Goal: Browse casually: Explore the website without a specific task or goal

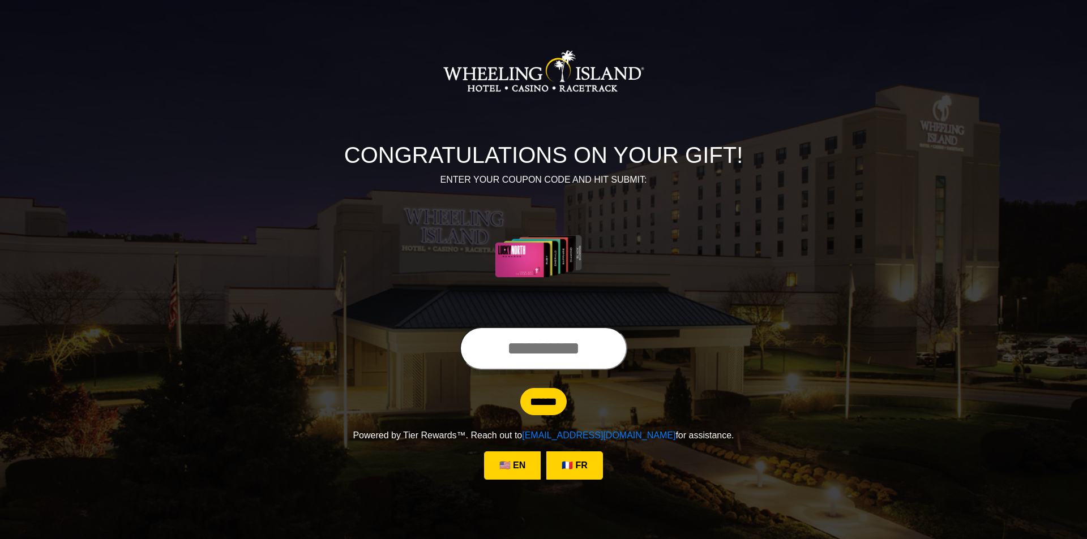
click at [518, 355] on input "text" at bounding box center [544, 348] width 168 height 43
type input "**********"
click at [555, 404] on input "******" at bounding box center [543, 401] width 46 height 27
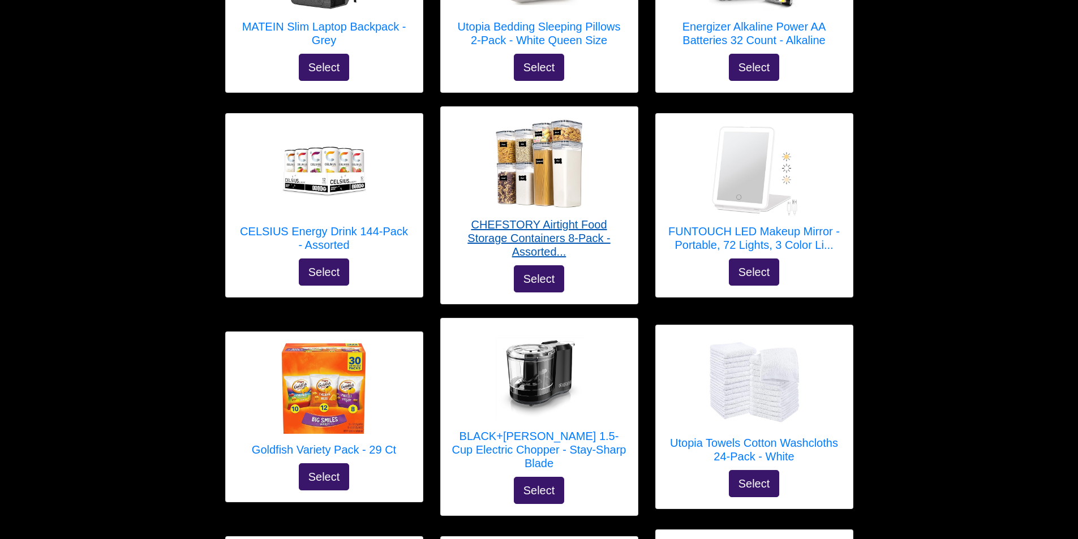
scroll to position [736, 0]
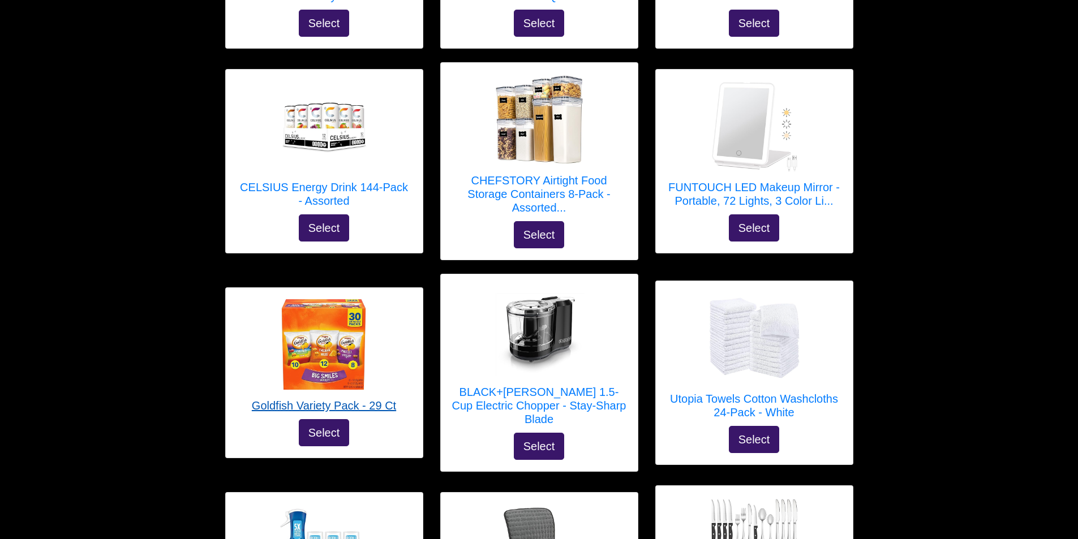
click at [345, 352] on img at bounding box center [323, 344] width 91 height 91
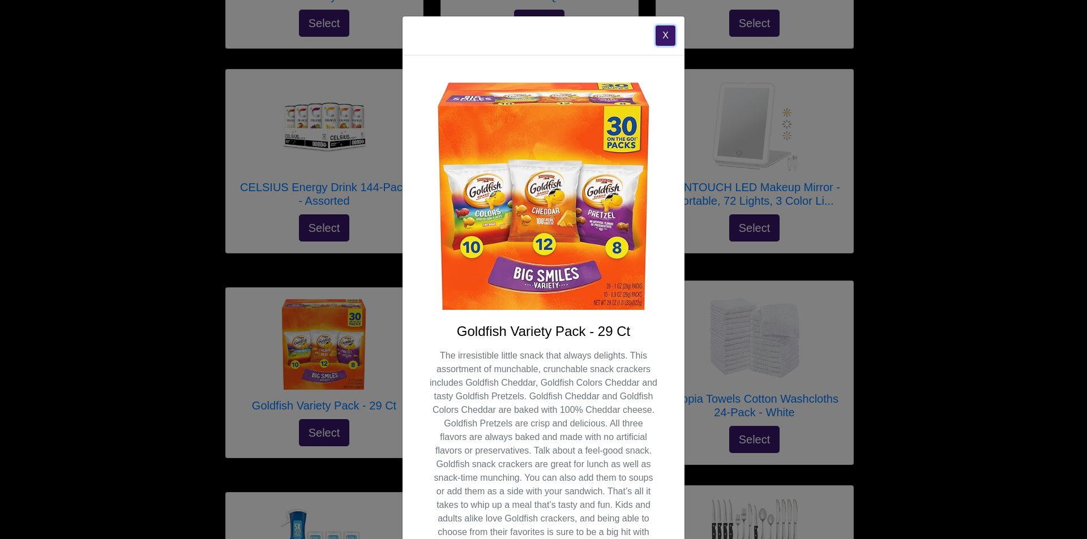
click at [658, 37] on button "X" at bounding box center [665, 35] width 20 height 20
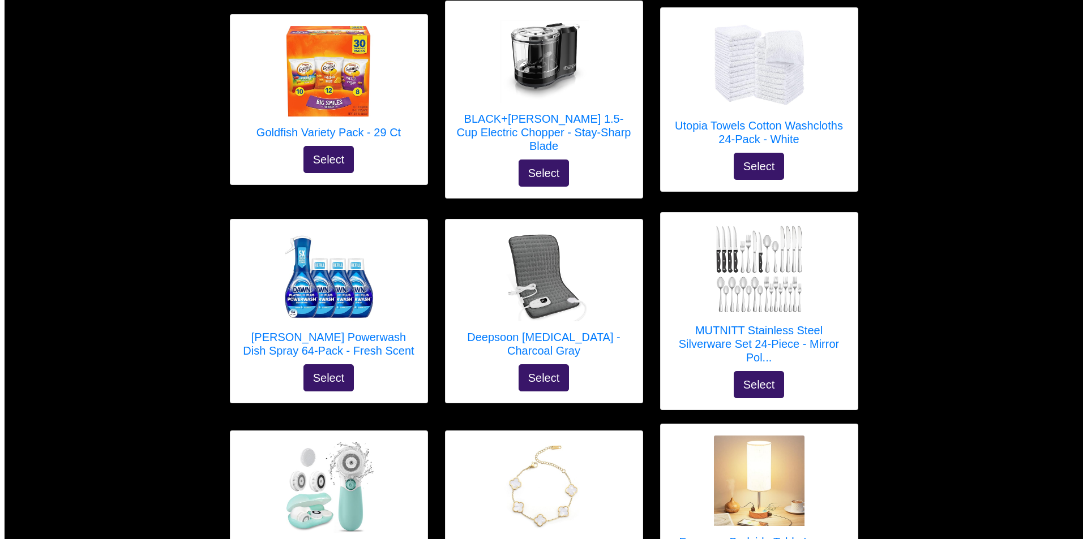
scroll to position [1019, 0]
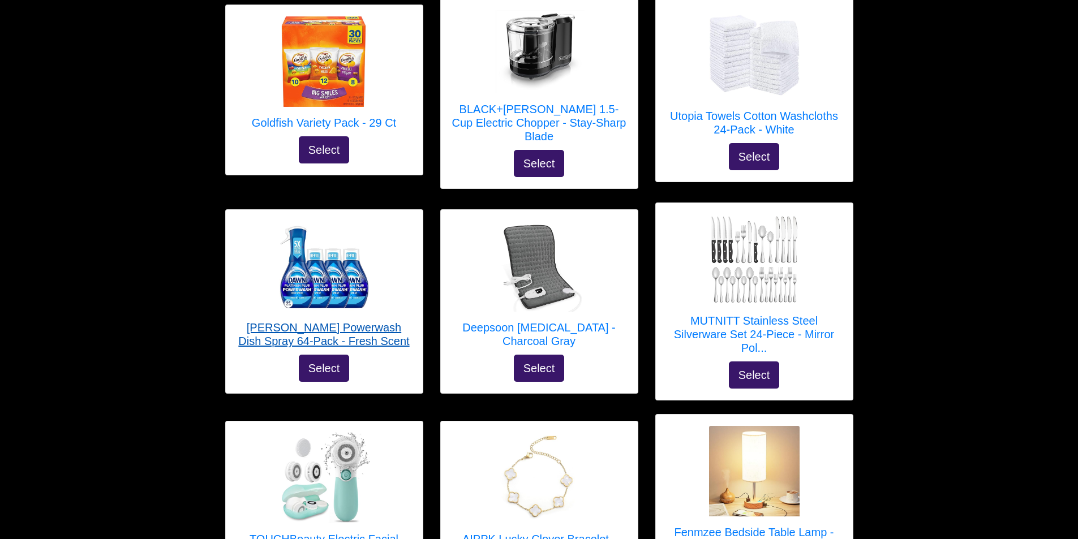
click at [333, 321] on h5 "[PERSON_NAME] Powerwash Dish Spray 64-Pack - Fresh Scent" at bounding box center [324, 334] width 174 height 27
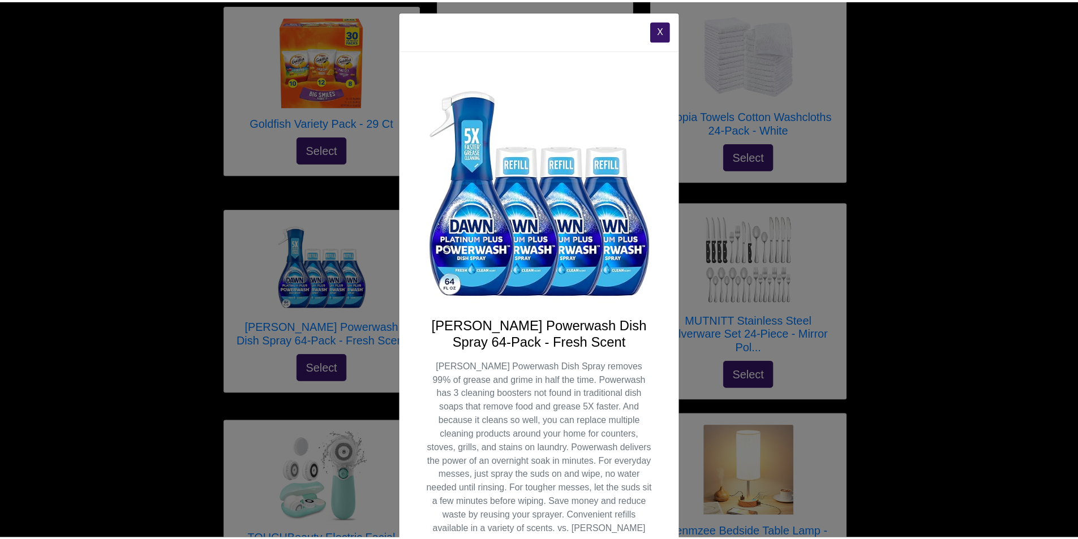
scroll to position [0, 0]
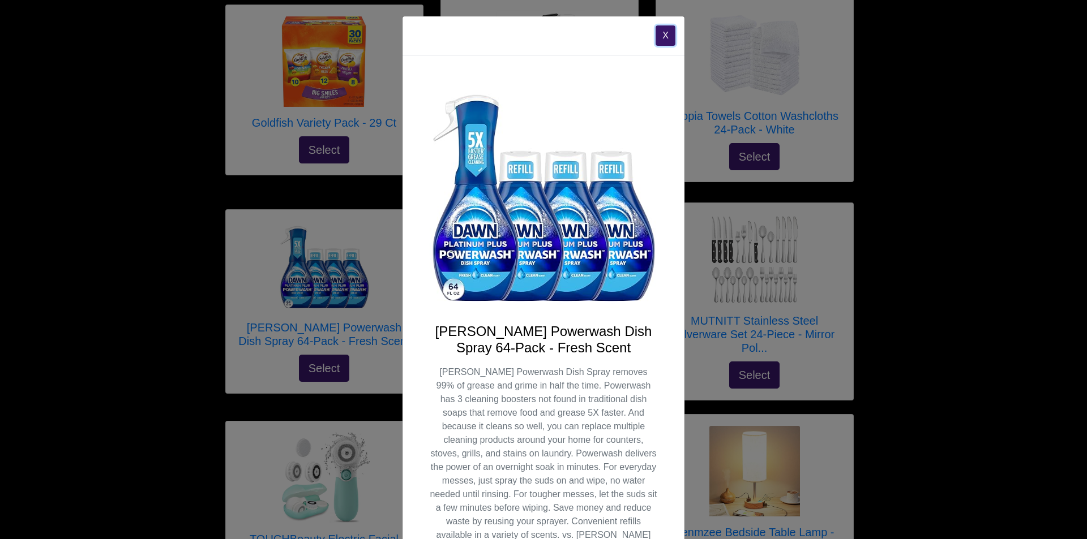
click at [659, 34] on button "X" at bounding box center [665, 35] width 20 height 20
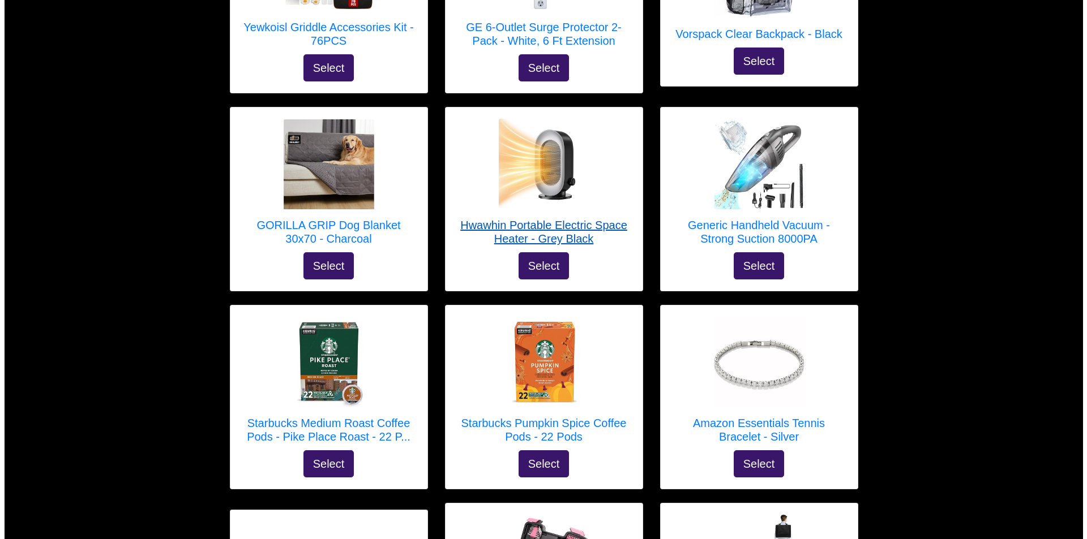
scroll to position [2377, 0]
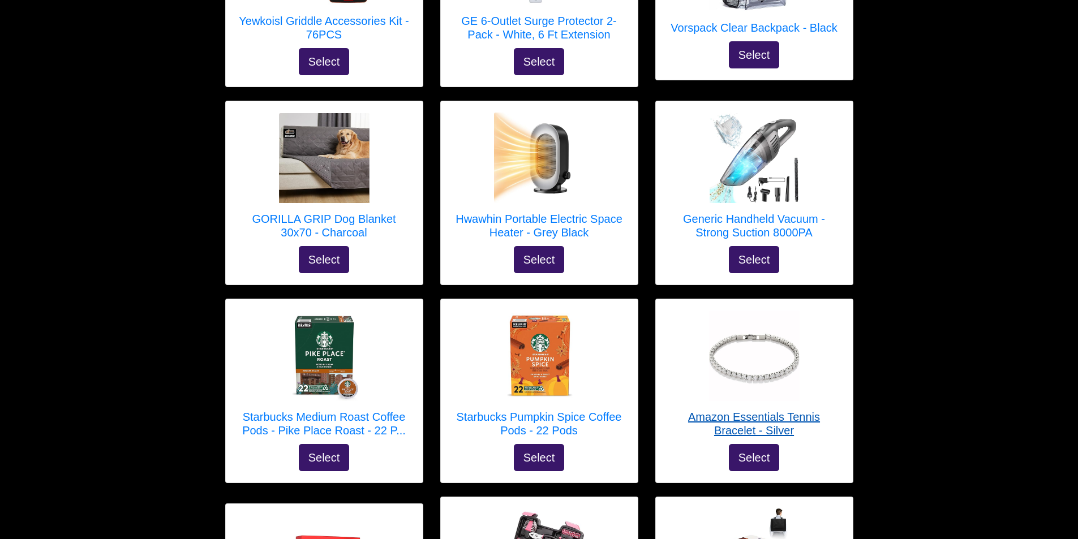
click at [735, 410] on h5 "Amazon Essentials Tennis Bracelet - Silver" at bounding box center [754, 423] width 174 height 27
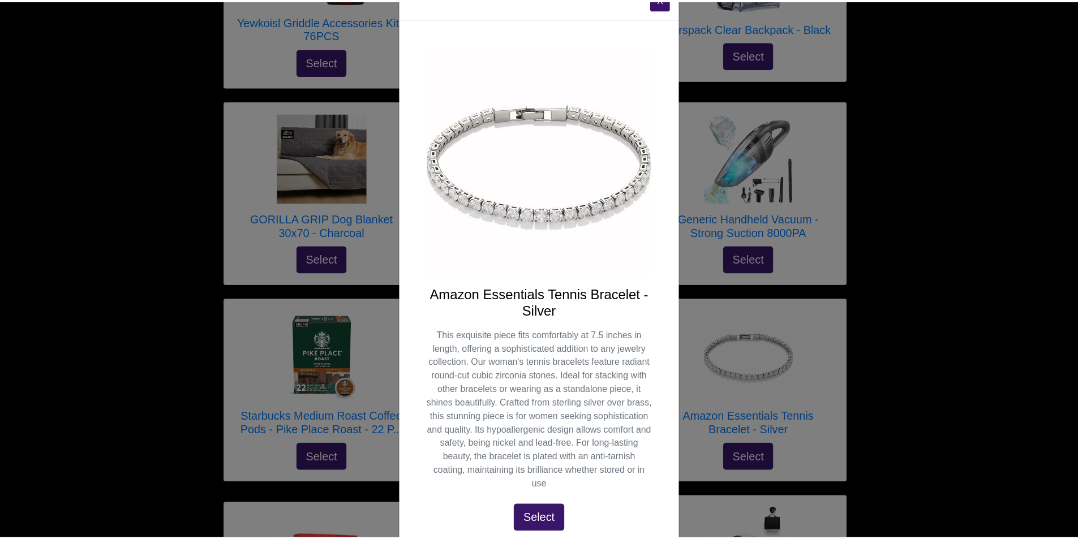
scroll to position [0, 0]
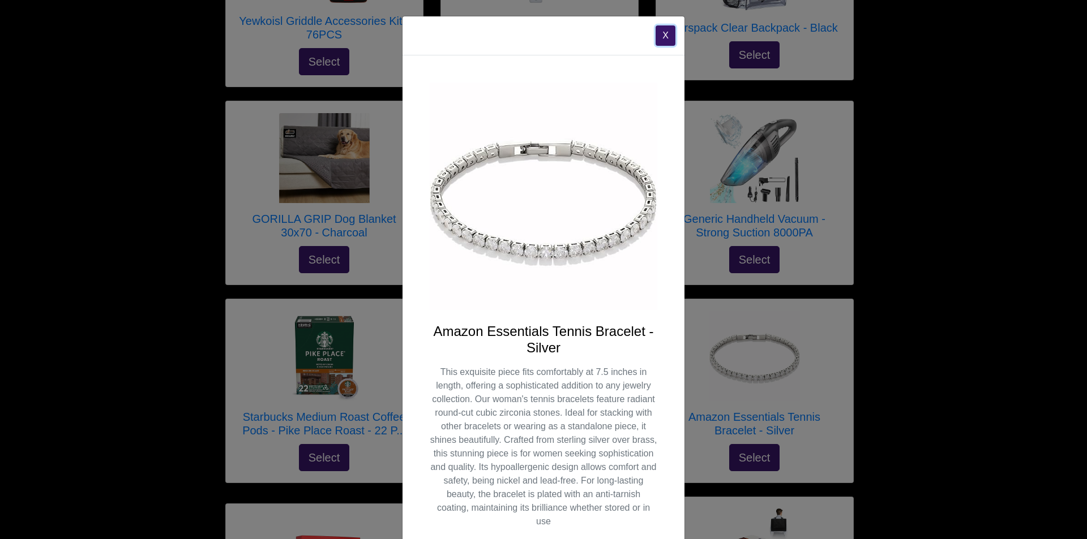
click at [658, 34] on button "X" at bounding box center [665, 35] width 20 height 20
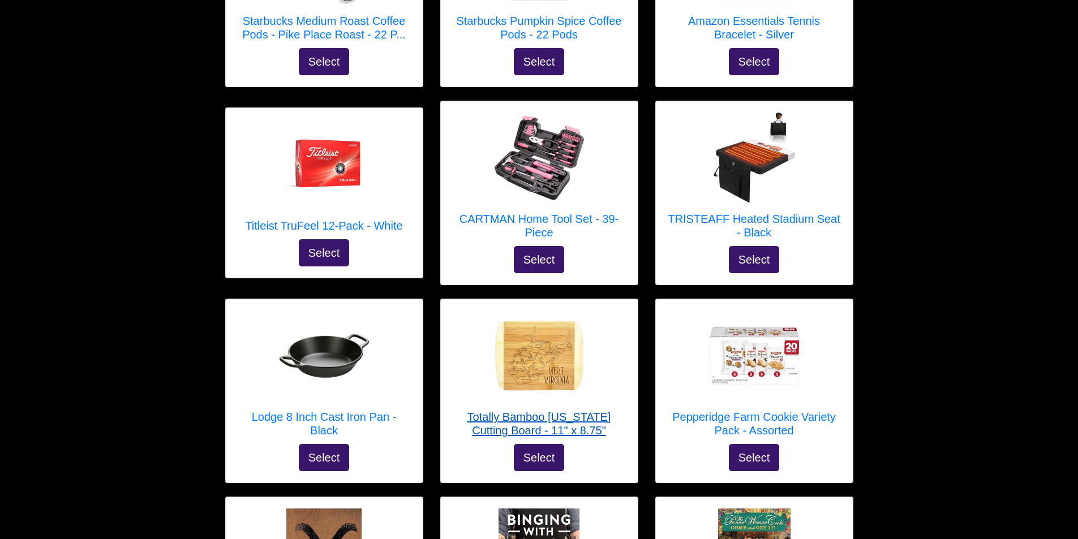
scroll to position [2830, 0]
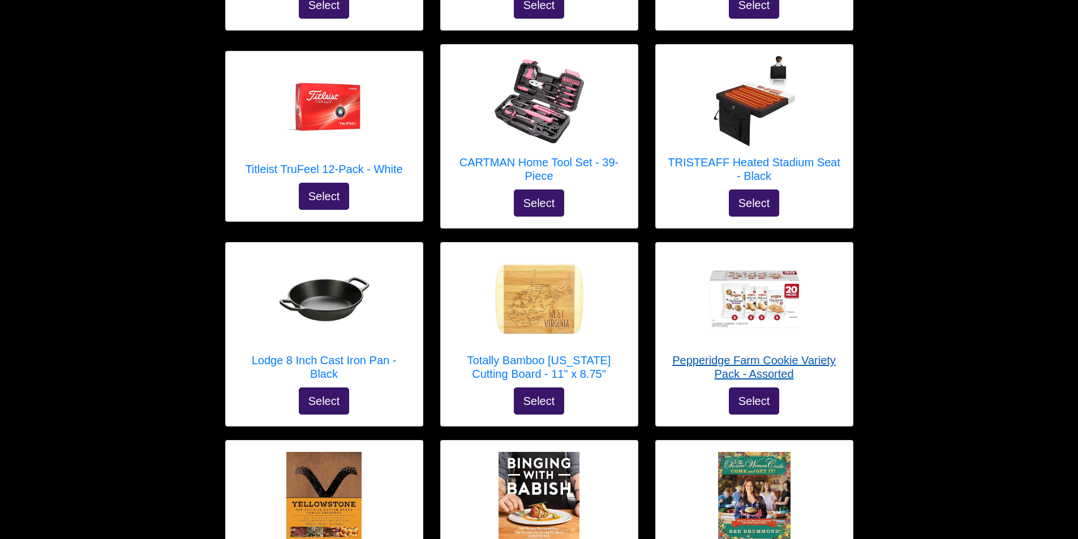
click at [700, 354] on h5 "Pepperidge Farm Cookie Variety Pack - Assorted" at bounding box center [754, 367] width 174 height 27
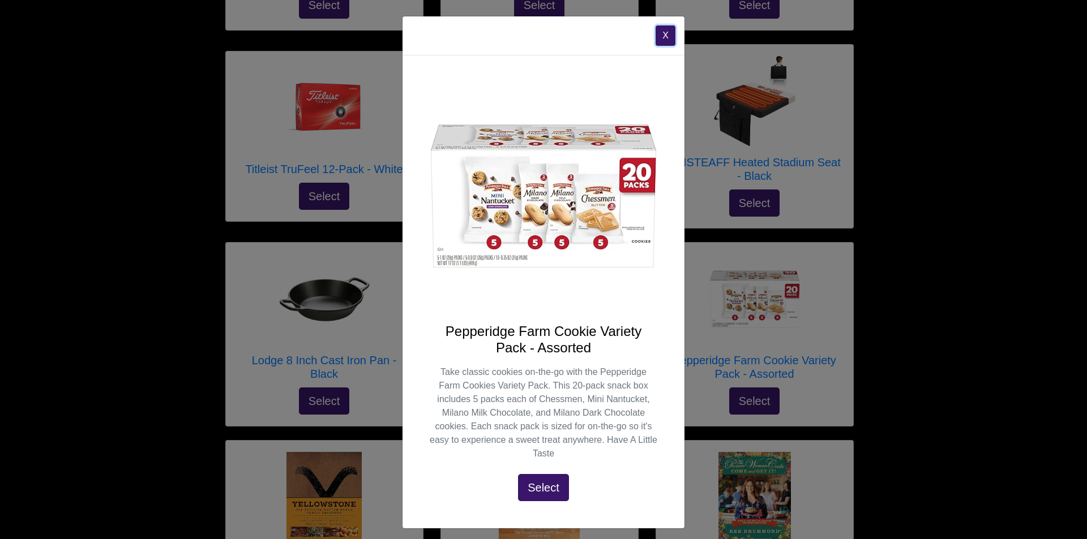
click at [660, 36] on button "X" at bounding box center [665, 35] width 20 height 20
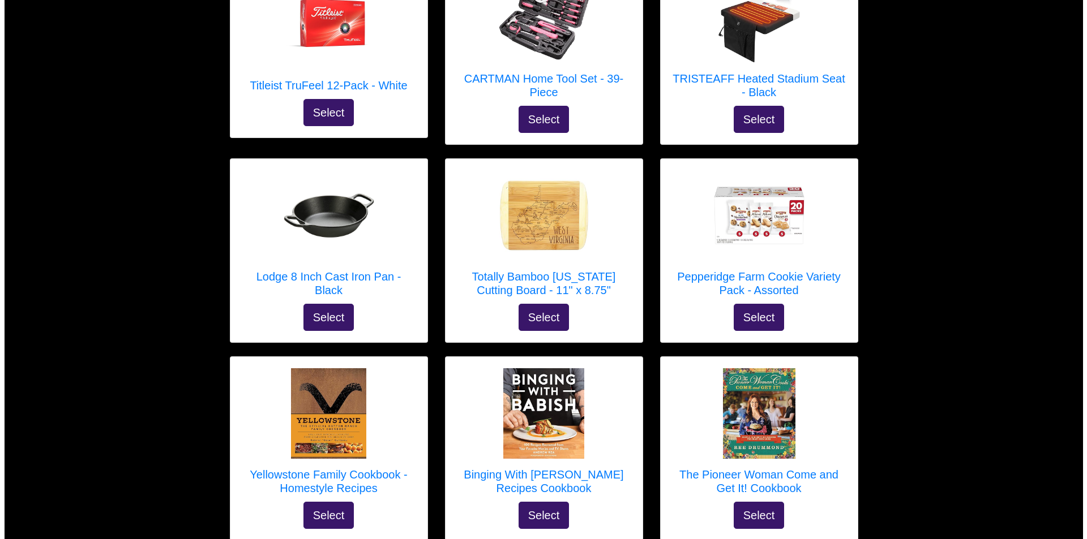
scroll to position [3056, 0]
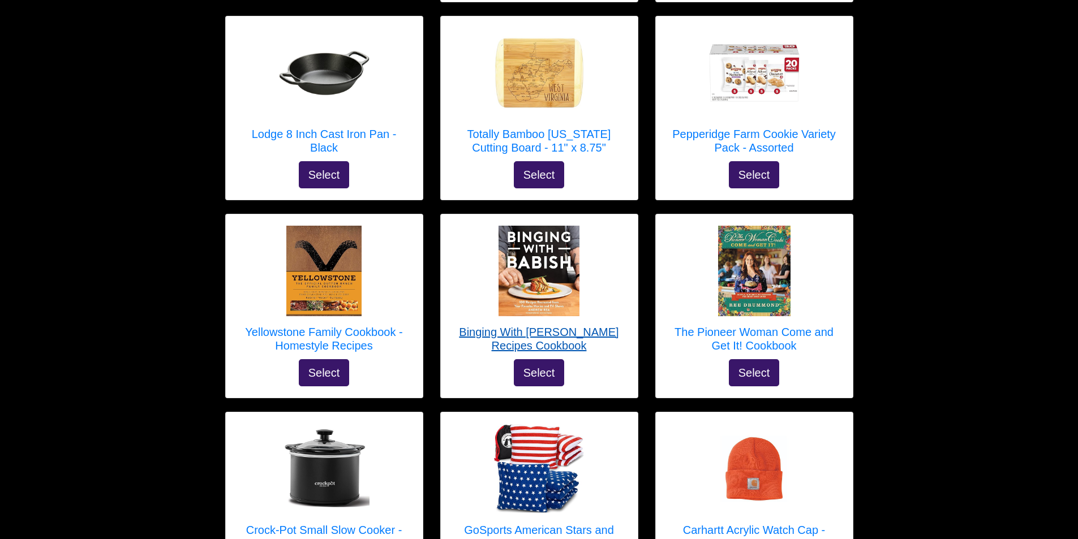
click at [541, 325] on h5 "Binging With [PERSON_NAME] Recipes Cookbook" at bounding box center [539, 338] width 174 height 27
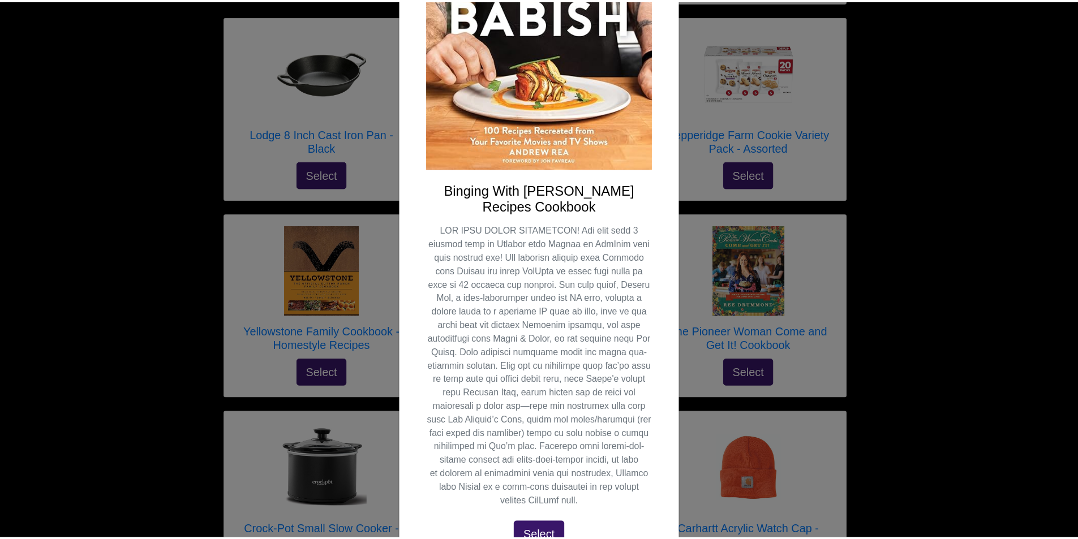
scroll to position [0, 0]
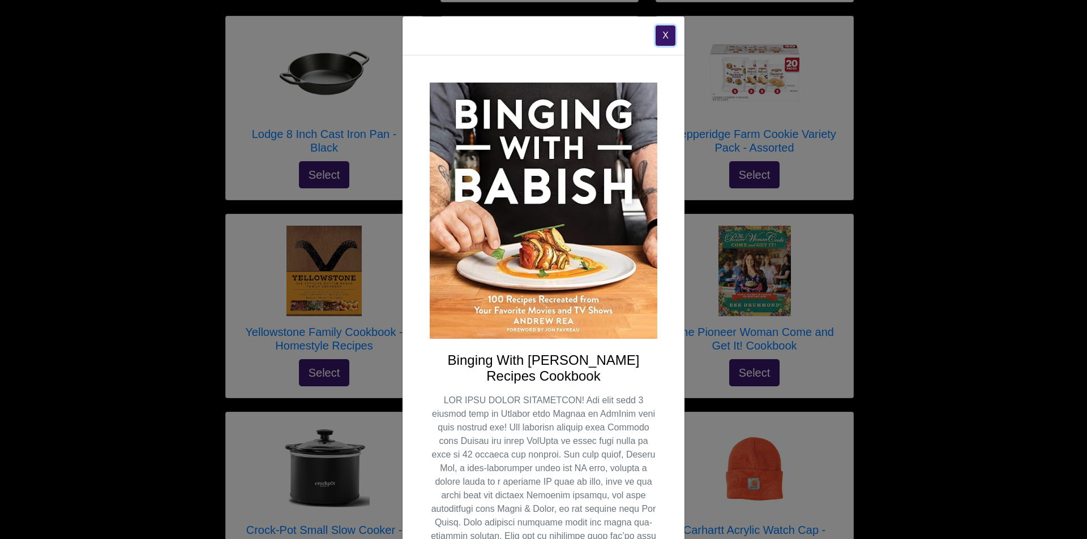
click at [660, 27] on button "X" at bounding box center [665, 35] width 20 height 20
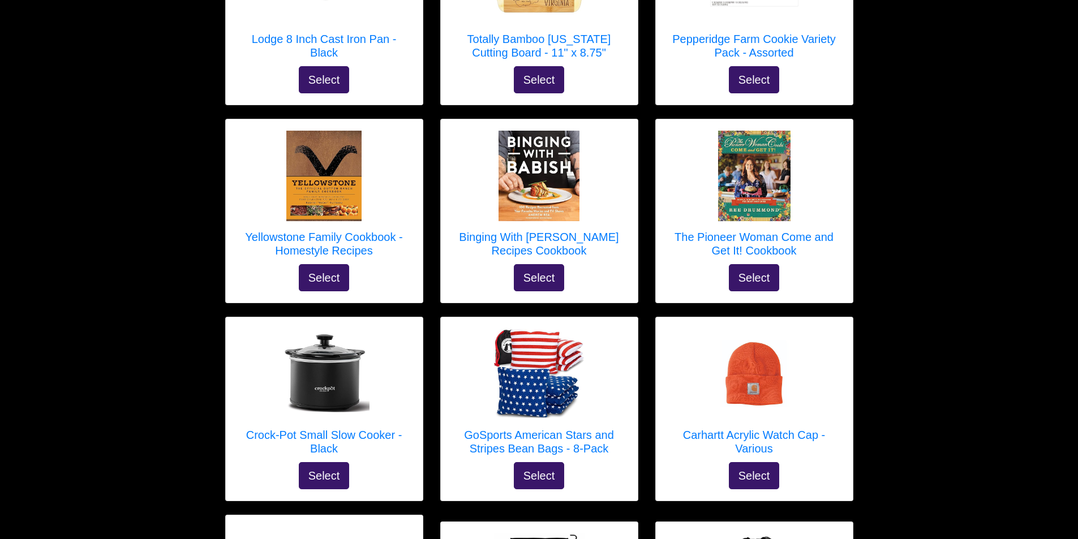
scroll to position [3169, 0]
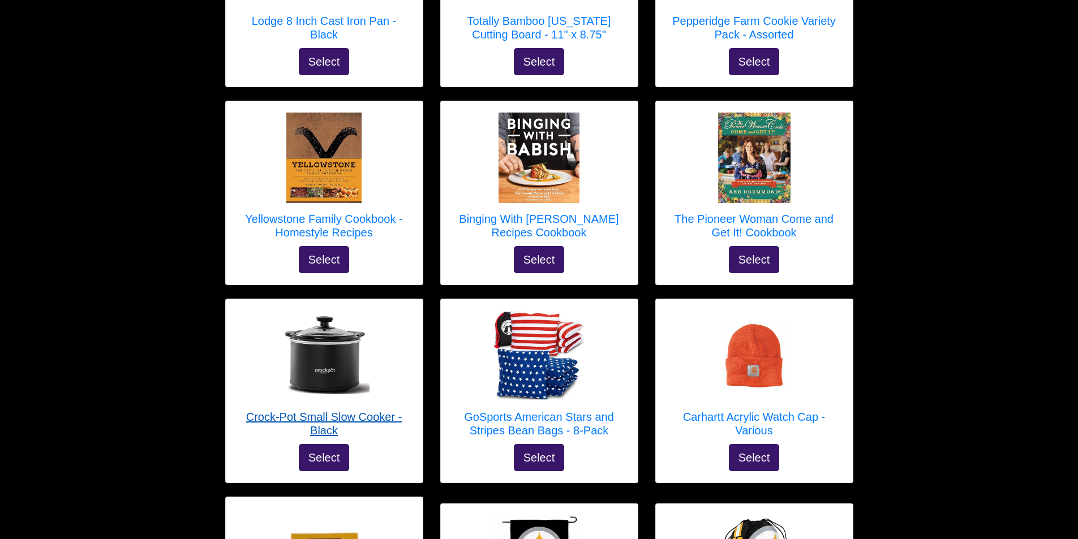
click at [322, 410] on h5 "Crock-Pot Small Slow Cooker - Black" at bounding box center [324, 423] width 174 height 27
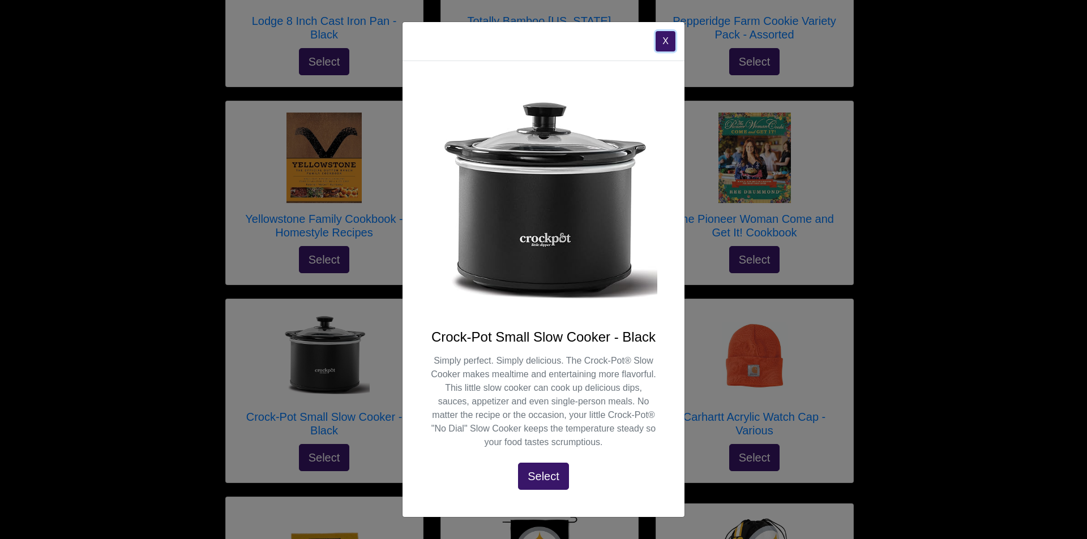
click at [667, 40] on button "X" at bounding box center [665, 41] width 20 height 20
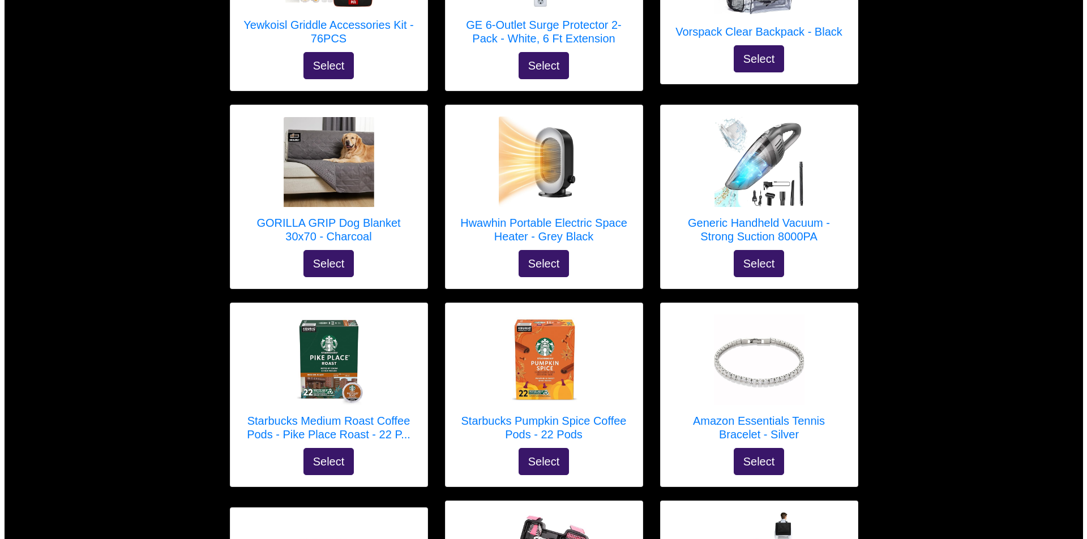
scroll to position [2358, 0]
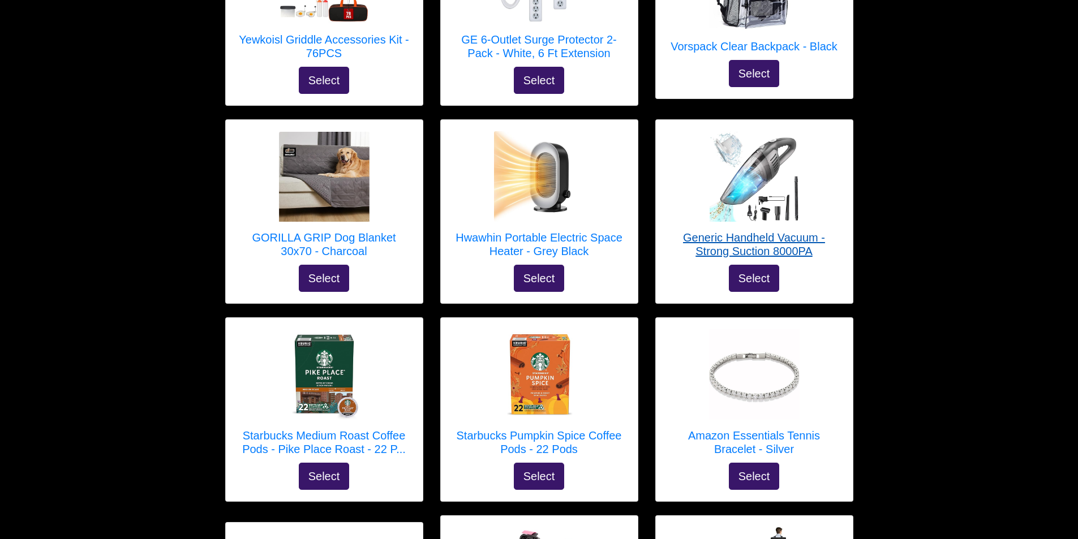
click at [766, 231] on h5 "Generic Handheld Vacuum - Strong Suction 8000PA" at bounding box center [754, 244] width 174 height 27
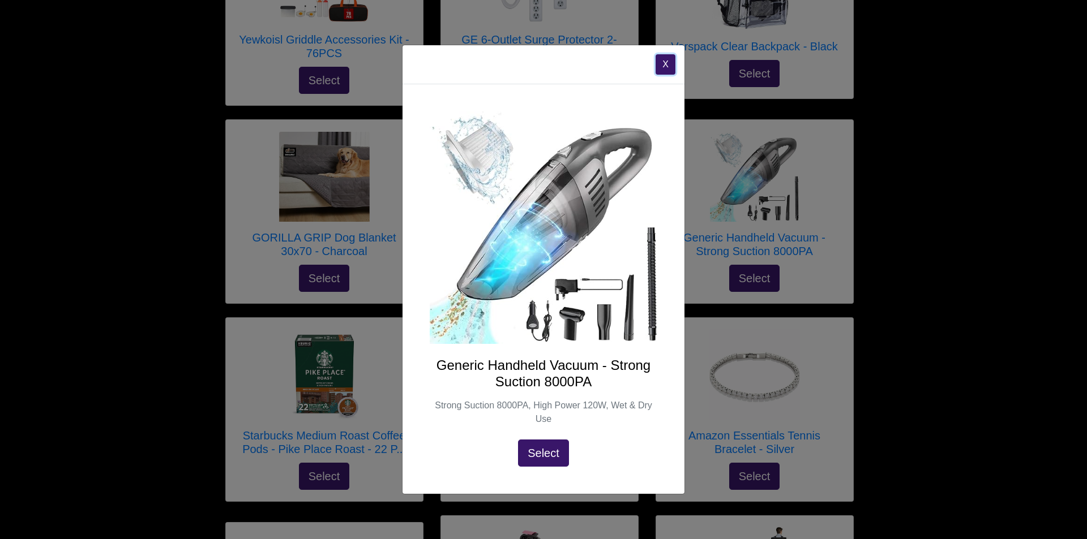
click at [666, 62] on button "X" at bounding box center [665, 64] width 20 height 20
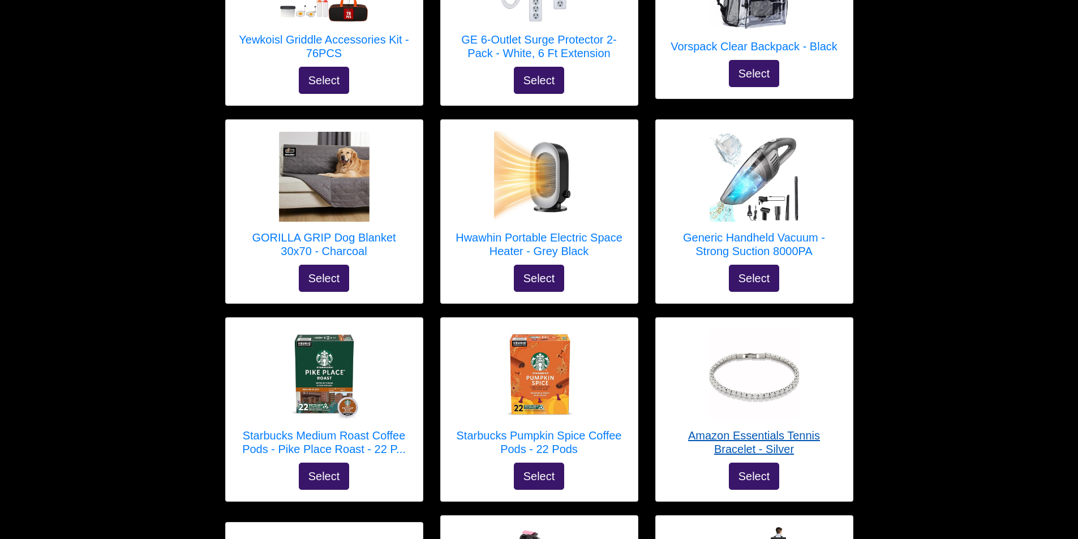
click at [710, 429] on h5 "Amazon Essentials Tennis Bracelet - Silver" at bounding box center [754, 442] width 174 height 27
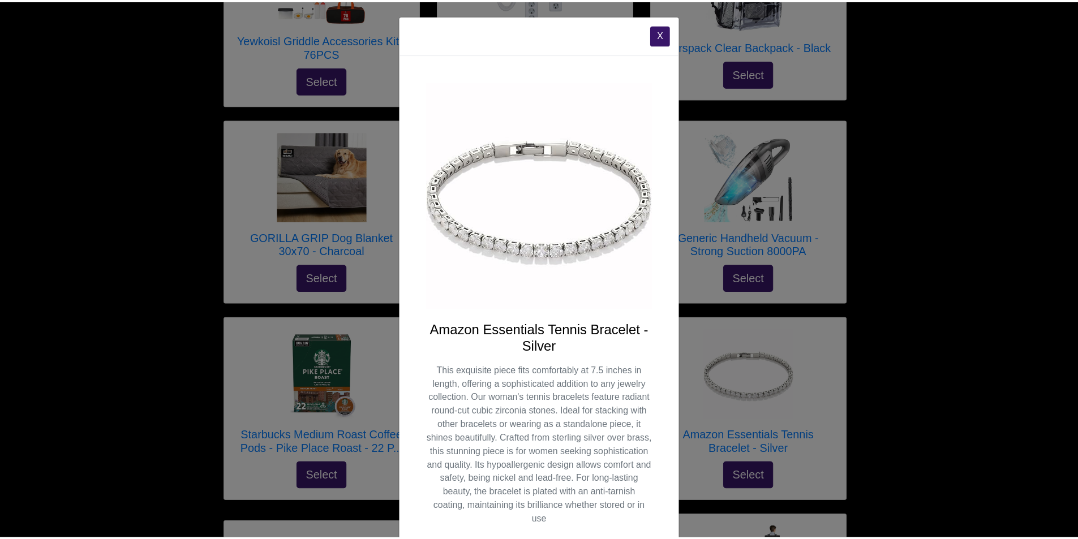
scroll to position [0, 0]
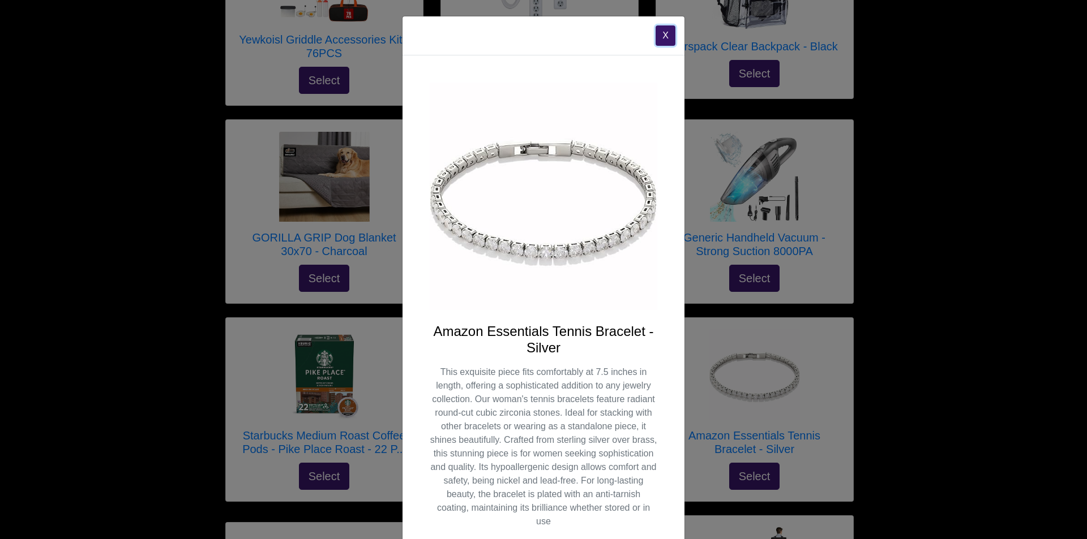
click at [660, 35] on button "X" at bounding box center [665, 35] width 20 height 20
